Goal: Task Accomplishment & Management: Use online tool/utility

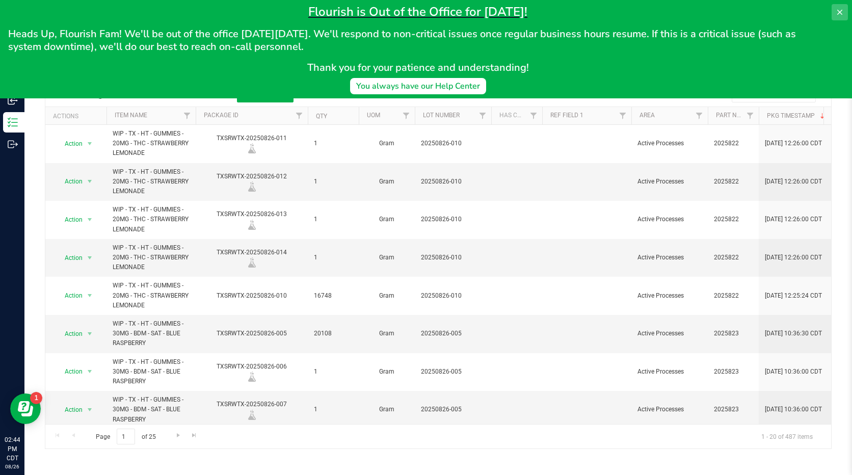
click at [837, 13] on icon at bounding box center [839, 12] width 8 height 8
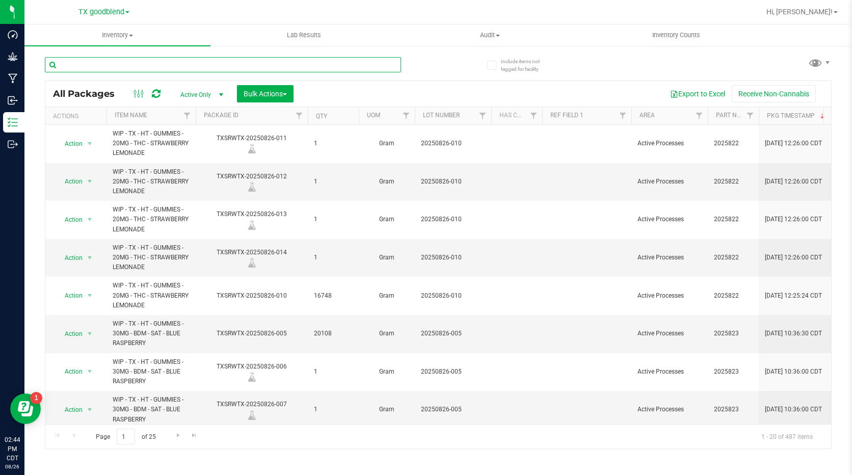
click at [163, 61] on input "text" at bounding box center [223, 64] width 356 height 15
type input "2025082"
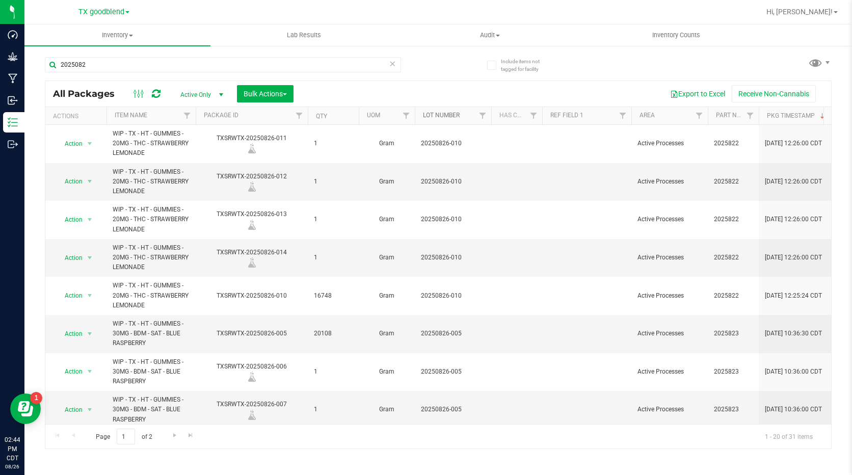
click at [451, 113] on link "Lot Number" at bounding box center [441, 115] width 37 height 7
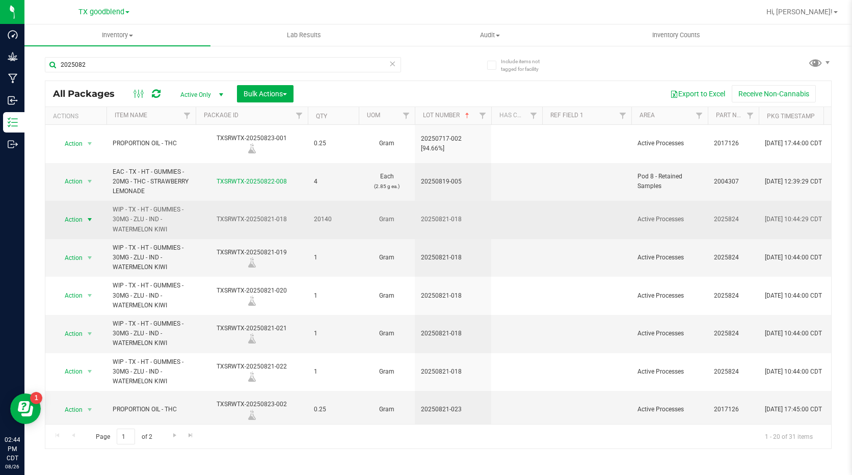
click at [94, 212] on span "select" at bounding box center [90, 219] width 13 height 14
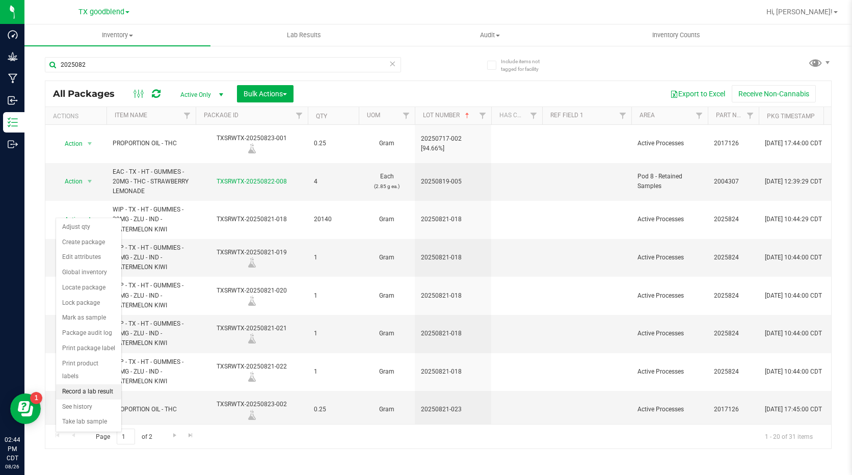
click at [93, 384] on li "Record a lab result" at bounding box center [88, 391] width 65 height 15
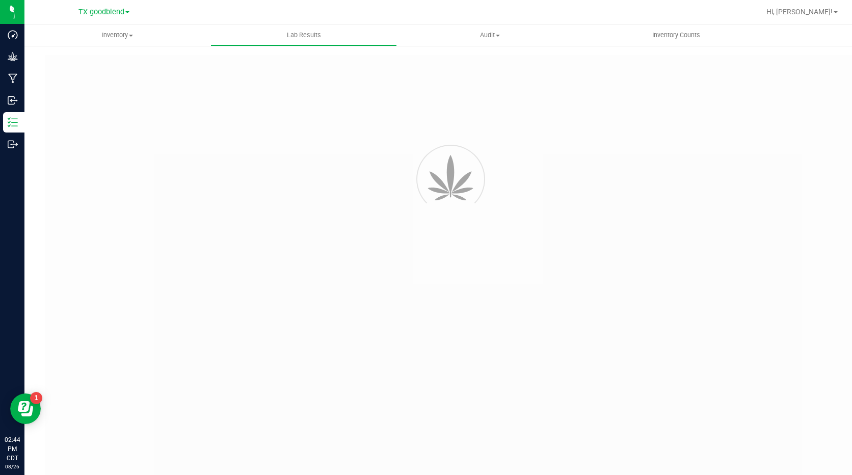
type input "TXSRWTX-20250821-018"
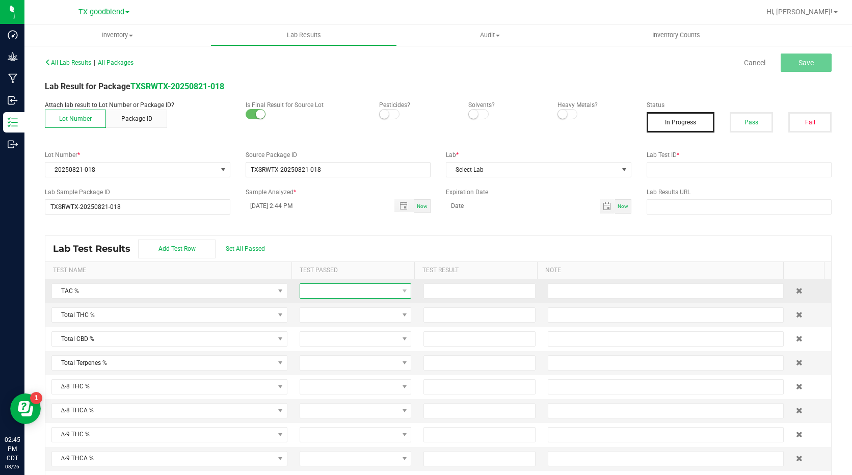
click at [341, 290] on span at bounding box center [349, 291] width 98 height 14
click at [382, 112] on small at bounding box center [384, 114] width 9 height 9
click at [469, 113] on small at bounding box center [473, 114] width 9 height 9
click at [561, 117] on small at bounding box center [562, 114] width 9 height 9
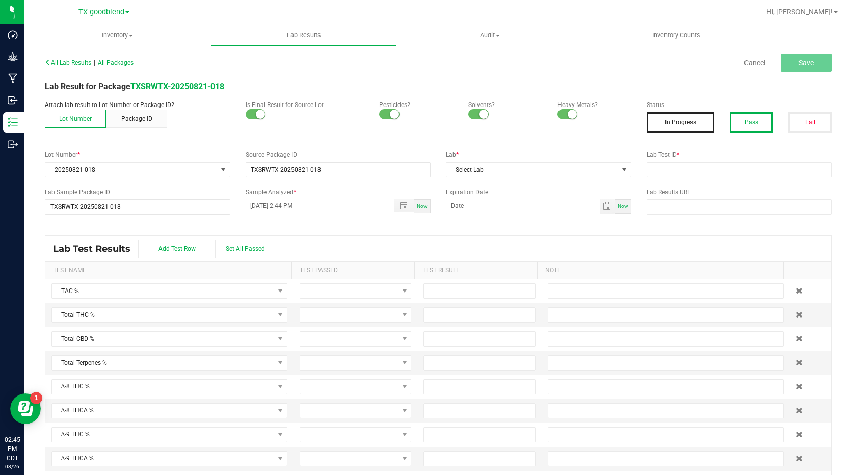
click at [745, 121] on button "Pass" at bounding box center [750, 122] width 43 height 20
click at [530, 167] on span "Select Lab" at bounding box center [532, 170] width 172 height 14
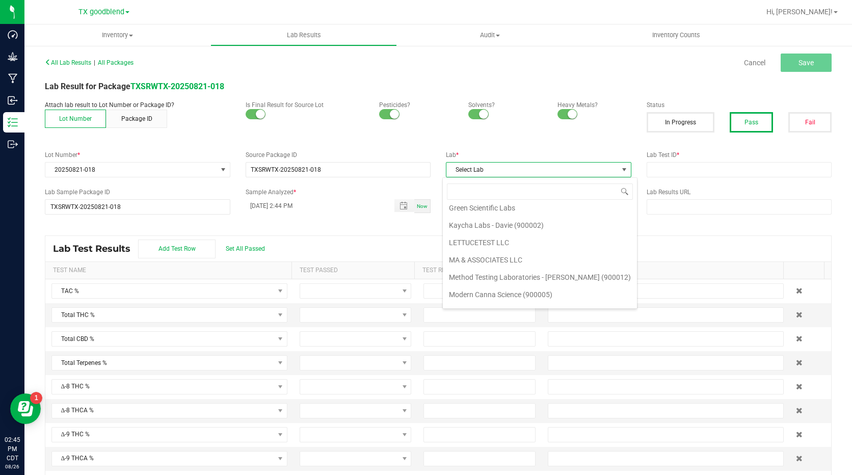
scroll to position [255, 0]
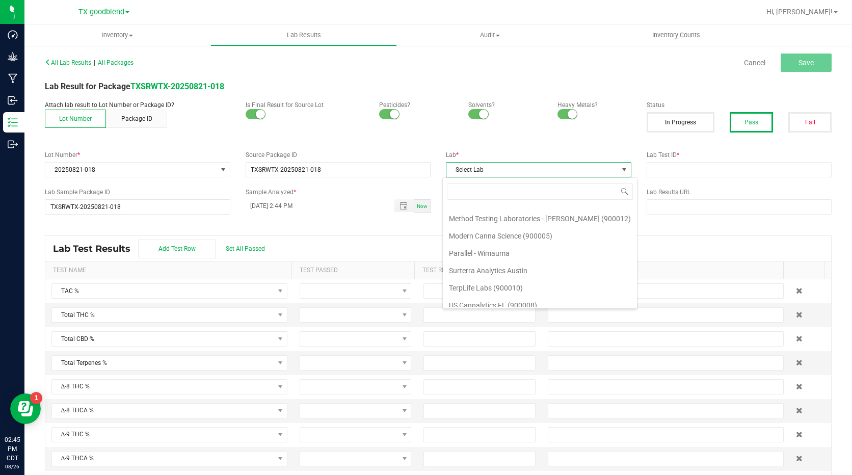
click at [503, 272] on li "Surterra Analytics Austin" at bounding box center [540, 270] width 194 height 17
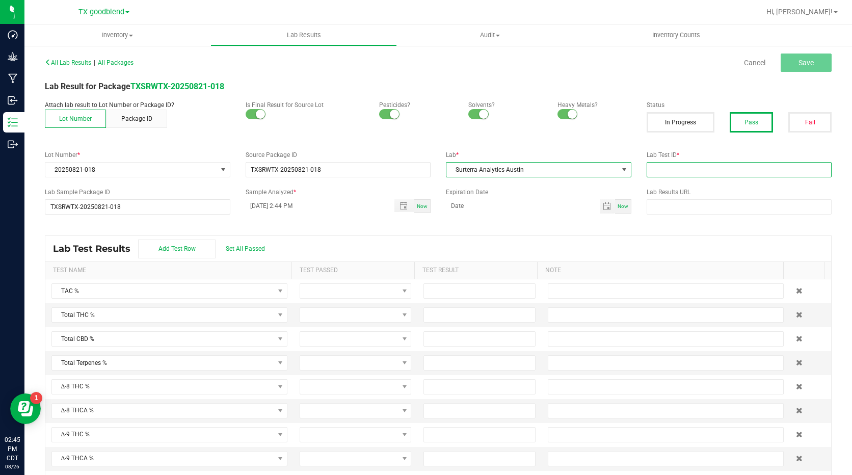
click at [648, 168] on input "text" at bounding box center [738, 169] width 185 height 15
type input "20250821-018"
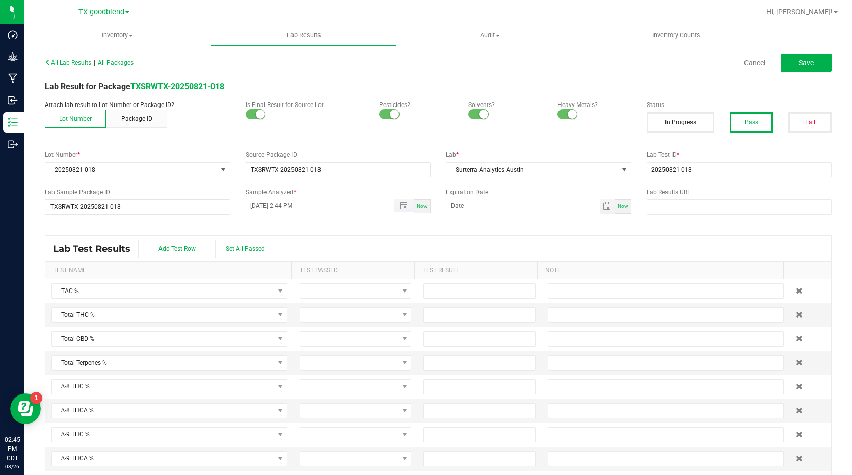
click at [264, 207] on input "[DATE] 2:44 PM" at bounding box center [315, 205] width 139 height 13
type input "[DATE] 2:44 PM"
click at [254, 248] on span "Set All Passed" at bounding box center [245, 248] width 39 height 7
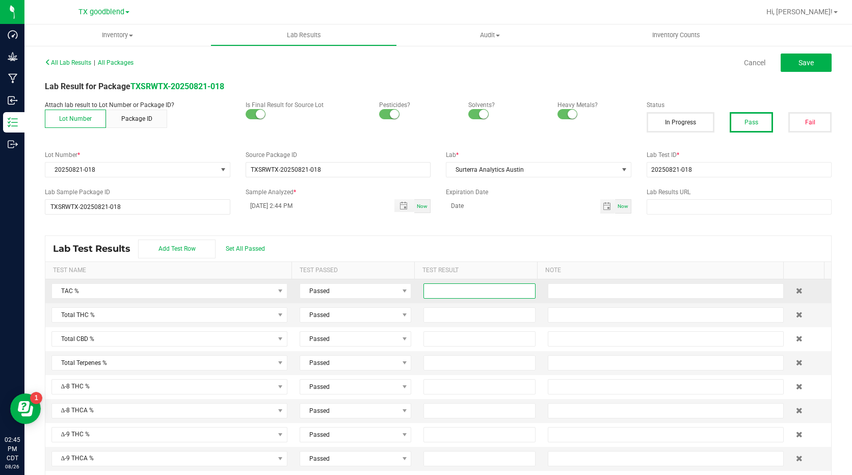
click at [444, 290] on input at bounding box center [479, 291] width 111 height 14
type input "0.6000"
click at [448, 313] on input at bounding box center [479, 315] width 111 height 14
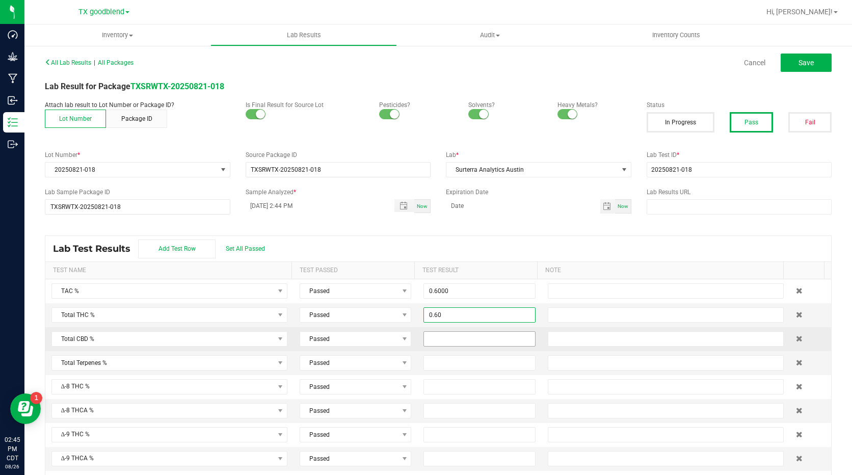
type input "0.6000"
click at [449, 334] on input at bounding box center [479, 339] width 111 height 14
click at [784, 62] on button "Save" at bounding box center [805, 62] width 51 height 18
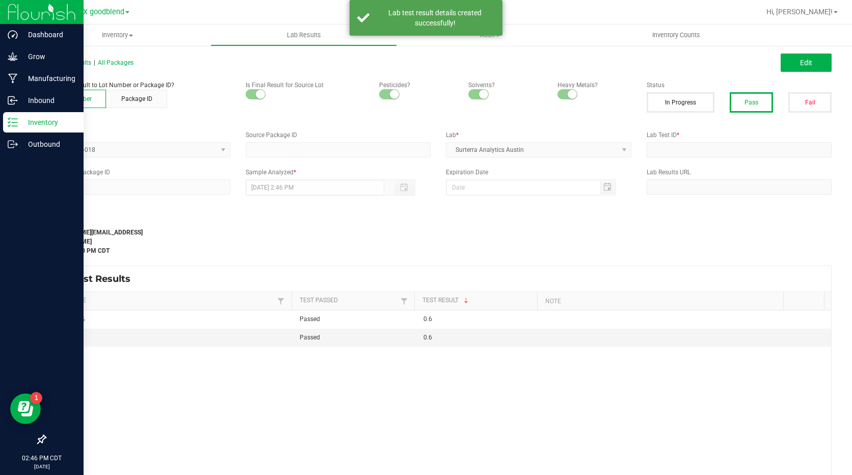
type input "TXSRWTX-20250821-018"
type input "20250821-018"
type input "TXSRWTX-20250821-018"
type input "[DATE] 2:44 PM"
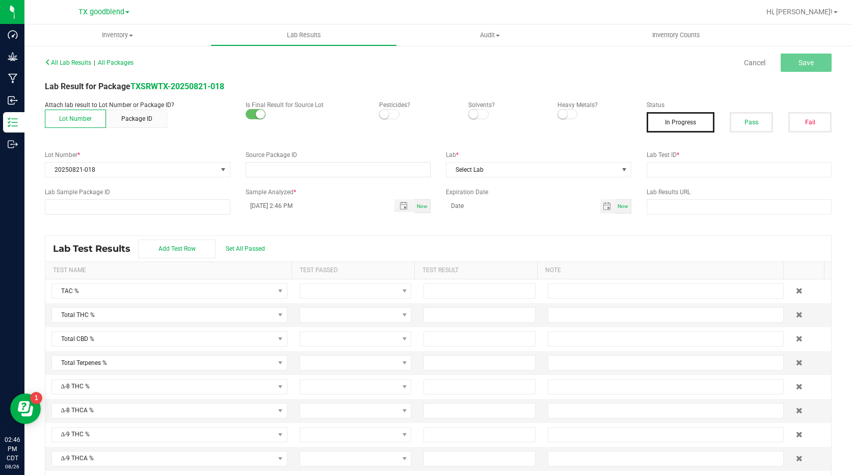
type input "TXSRWTX-20250821-018"
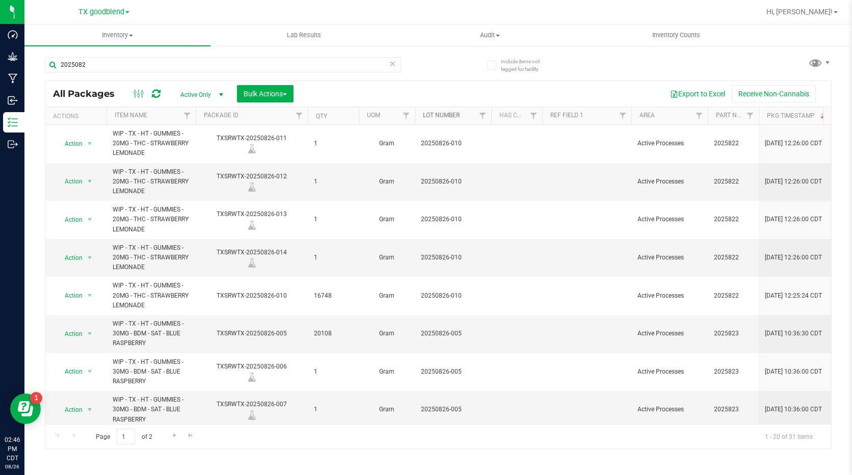
click at [451, 115] on link "Lot Number" at bounding box center [441, 115] width 37 height 7
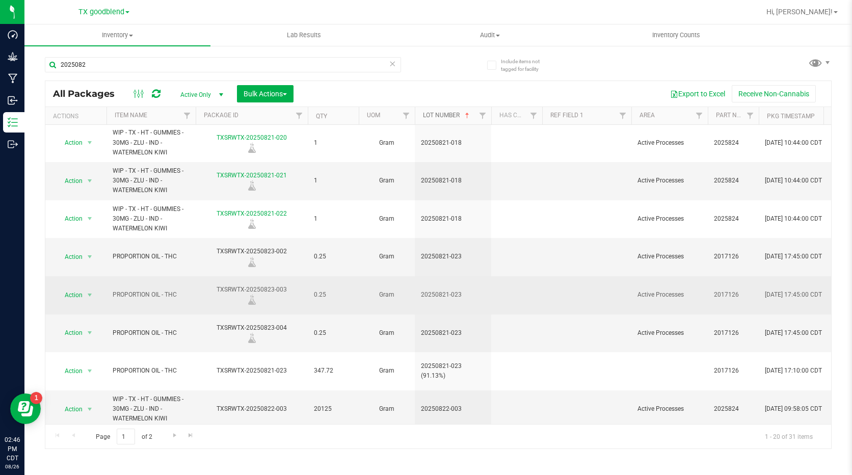
scroll to position [204, 0]
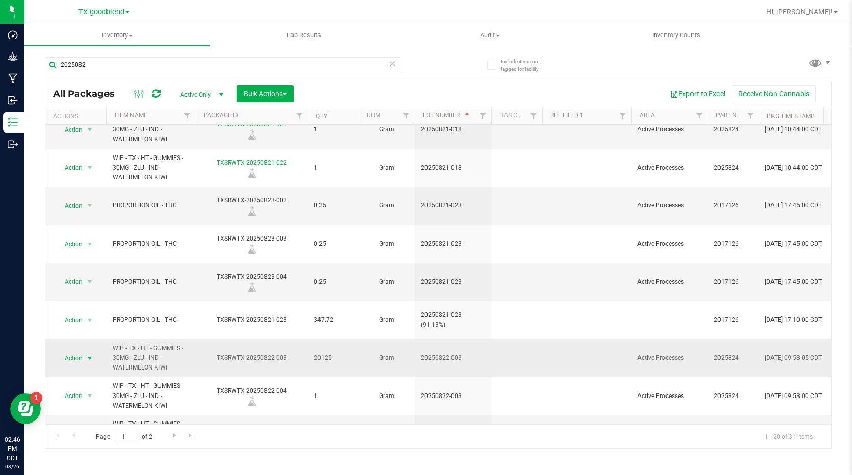
click at [91, 354] on span "select" at bounding box center [90, 358] width 8 height 8
click at [96, 269] on li "Record a lab result" at bounding box center [88, 276] width 65 height 15
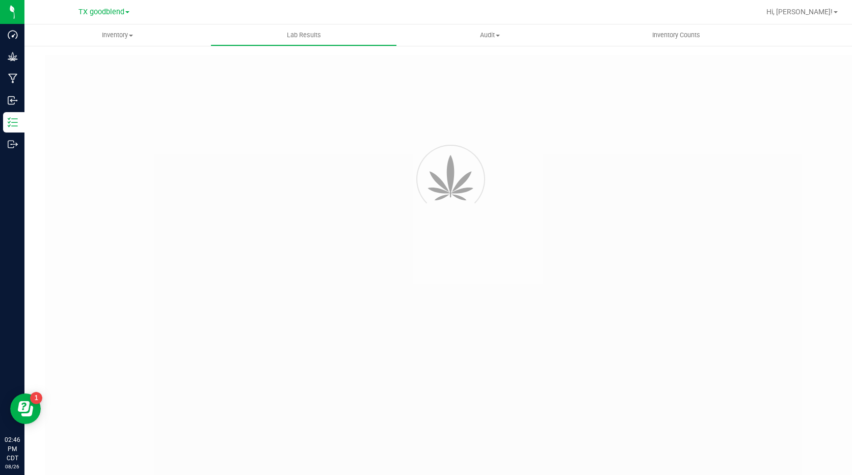
type input "TXSRWTX-20250822-003"
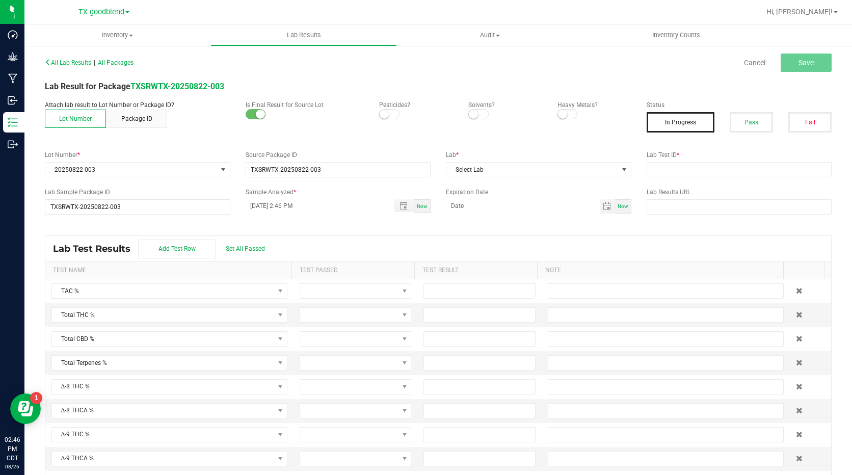
click at [385, 114] on small at bounding box center [384, 114] width 9 height 9
click at [480, 117] on span at bounding box center [478, 114] width 20 height 10
click at [558, 115] on small at bounding box center [562, 114] width 9 height 9
click at [739, 130] on button "Pass" at bounding box center [750, 122] width 43 height 20
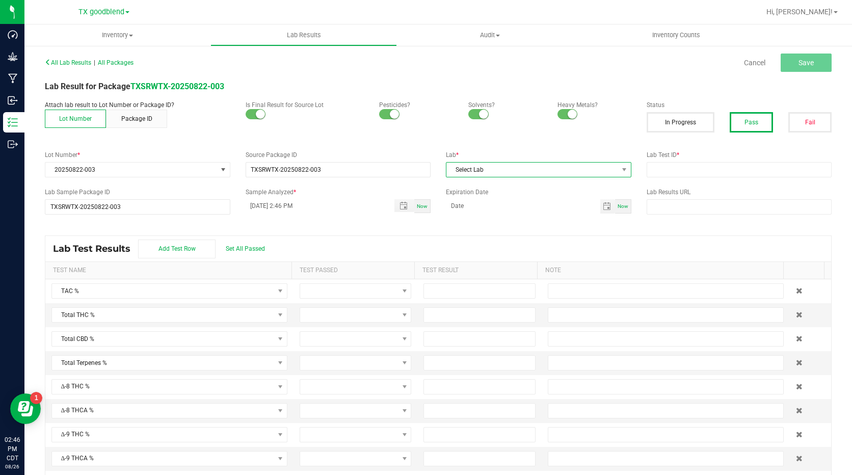
click at [526, 171] on span "Select Lab" at bounding box center [532, 170] width 172 height 14
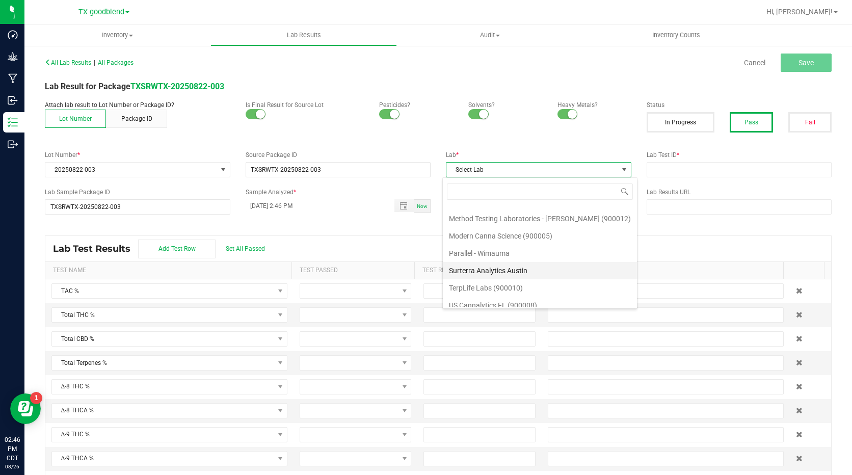
click at [493, 265] on li "Surterra Analytics Austin" at bounding box center [540, 270] width 194 height 17
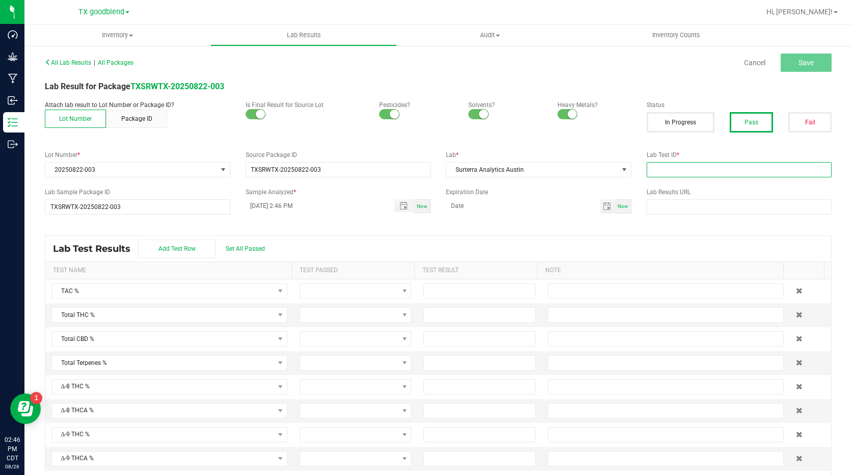
click at [662, 167] on input "text" at bounding box center [738, 169] width 185 height 15
type input "20250822-003"
click at [262, 206] on input "[DATE] 2:46 PM" at bounding box center [315, 205] width 139 height 13
type input "[DATE] 2:46 PM"
click at [250, 246] on span "Set All Passed" at bounding box center [245, 248] width 39 height 7
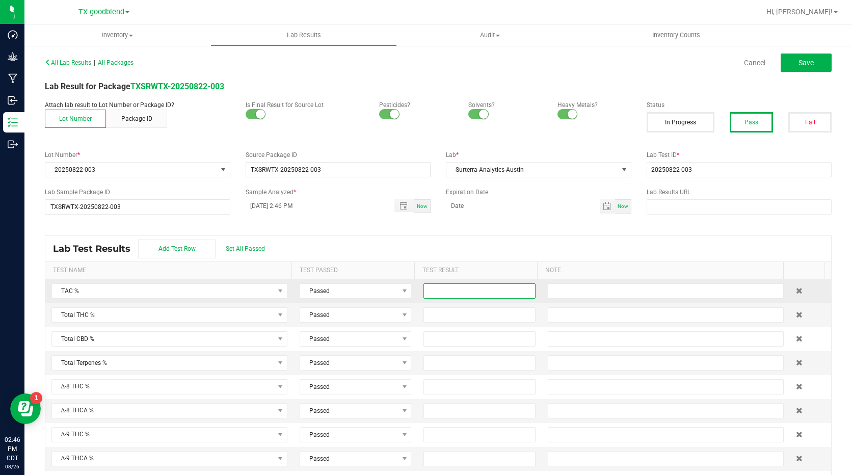
click at [427, 287] on input at bounding box center [479, 291] width 111 height 14
type input "0.6000"
click at [424, 313] on input at bounding box center [479, 315] width 111 height 14
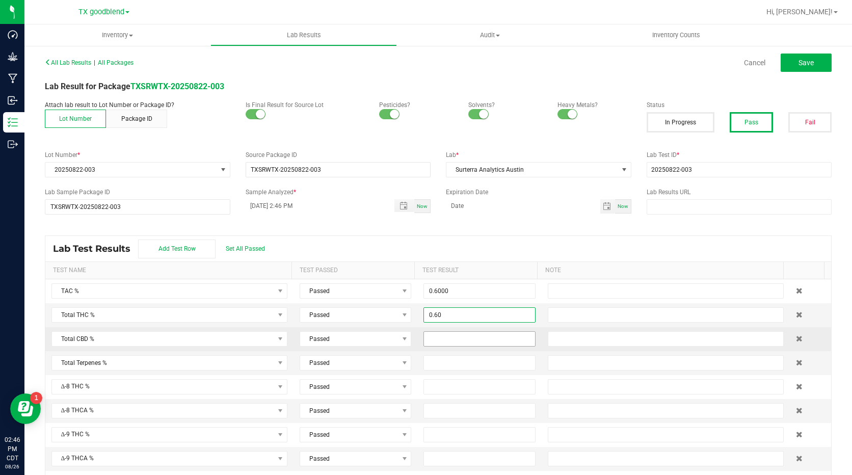
type input "0.6000"
click at [446, 337] on input at bounding box center [479, 339] width 111 height 14
click at [782, 67] on button "Save" at bounding box center [805, 62] width 51 height 18
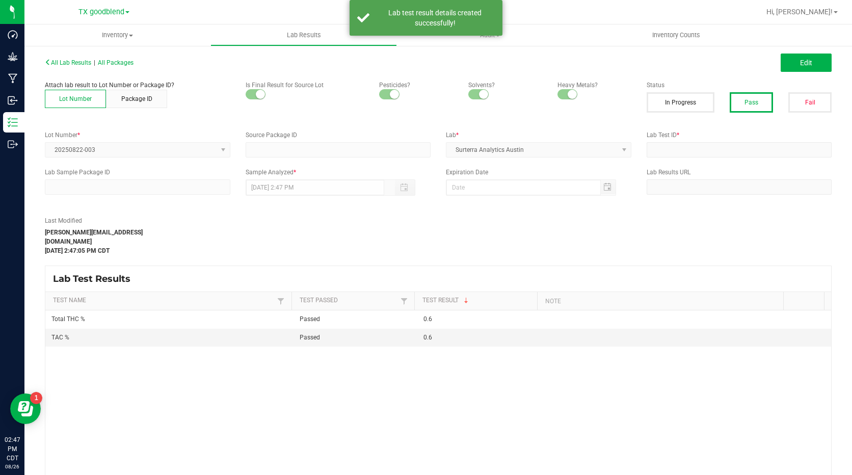
type input "TXSRWTX-20250822-003"
type input "20250822-003"
type input "TXSRWTX-20250822-003"
type input "[DATE] 2:46 PM"
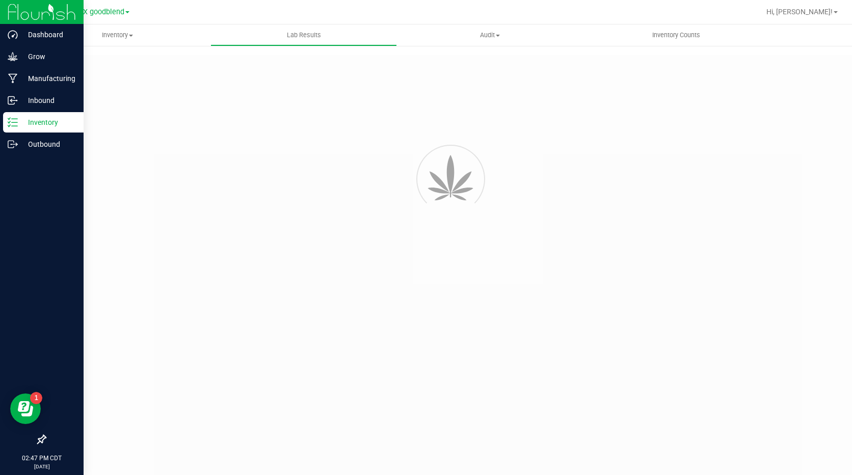
type input "TXSRWTX-20250822-003"
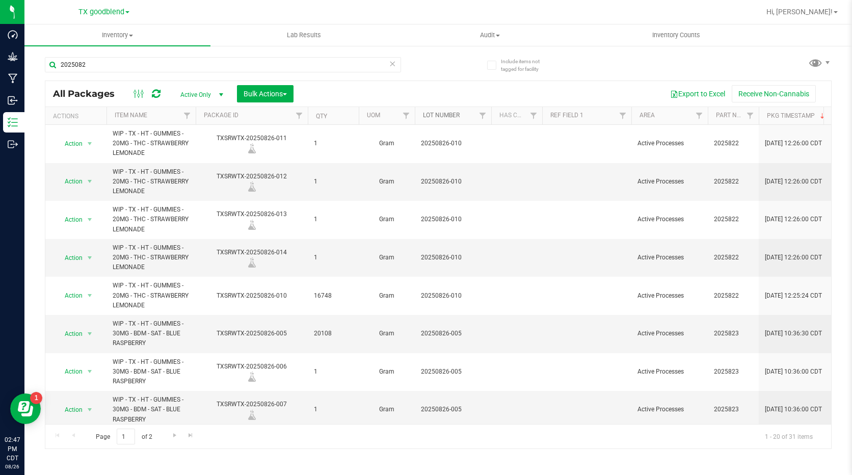
click at [441, 115] on link "Lot Number" at bounding box center [441, 115] width 37 height 7
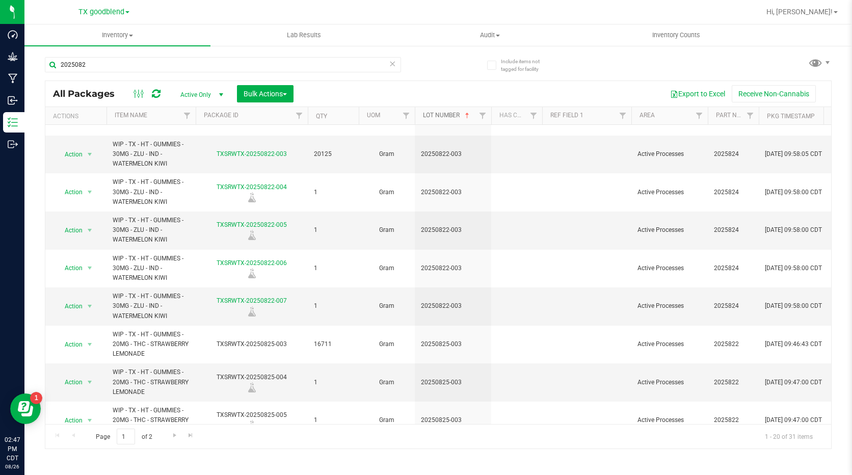
scroll to position [421, 0]
